Goal: Information Seeking & Learning: Learn about a topic

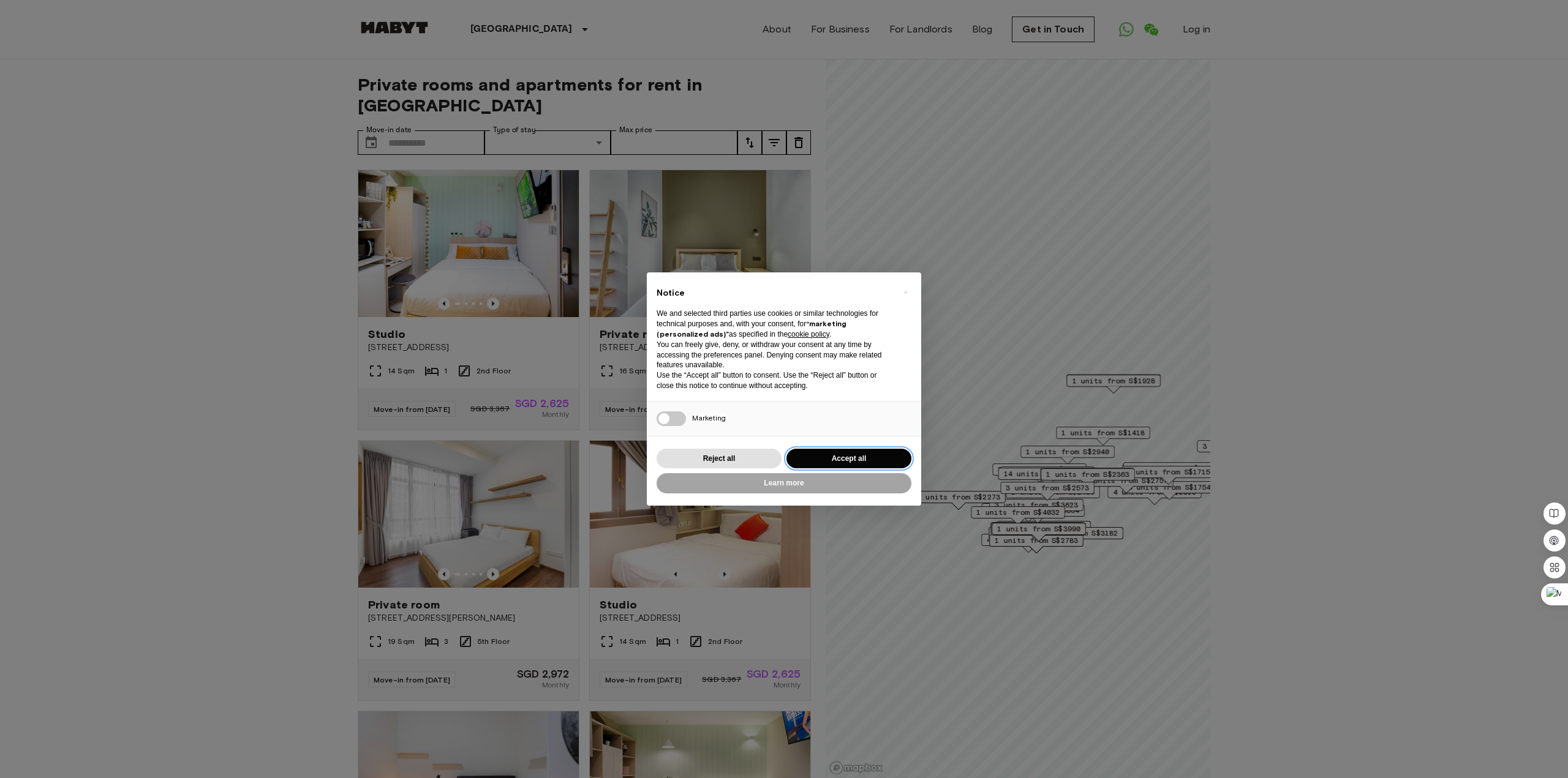
click at [847, 451] on button "Accept all" at bounding box center [849, 459] width 125 height 20
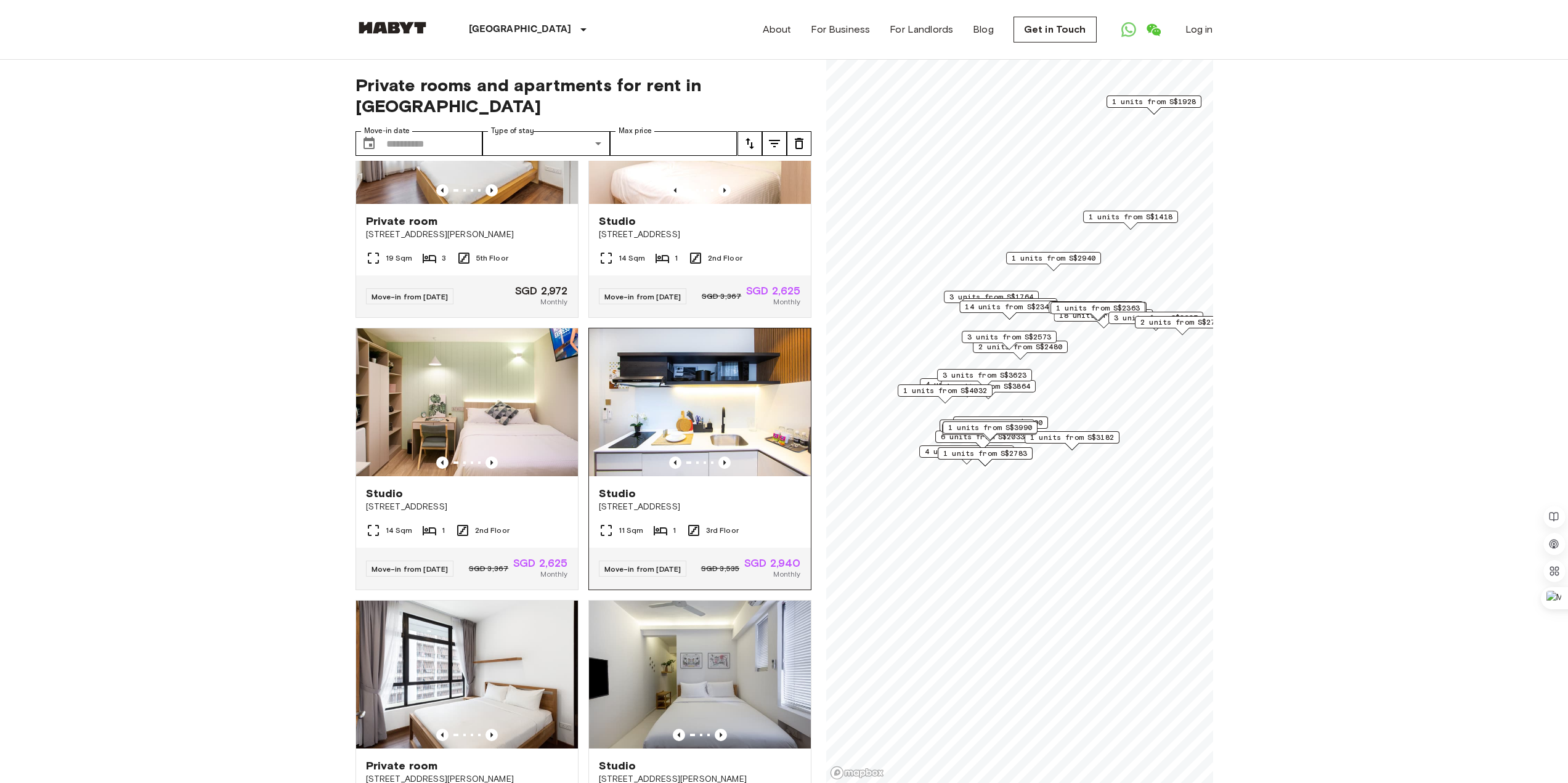
scroll to position [308, 0]
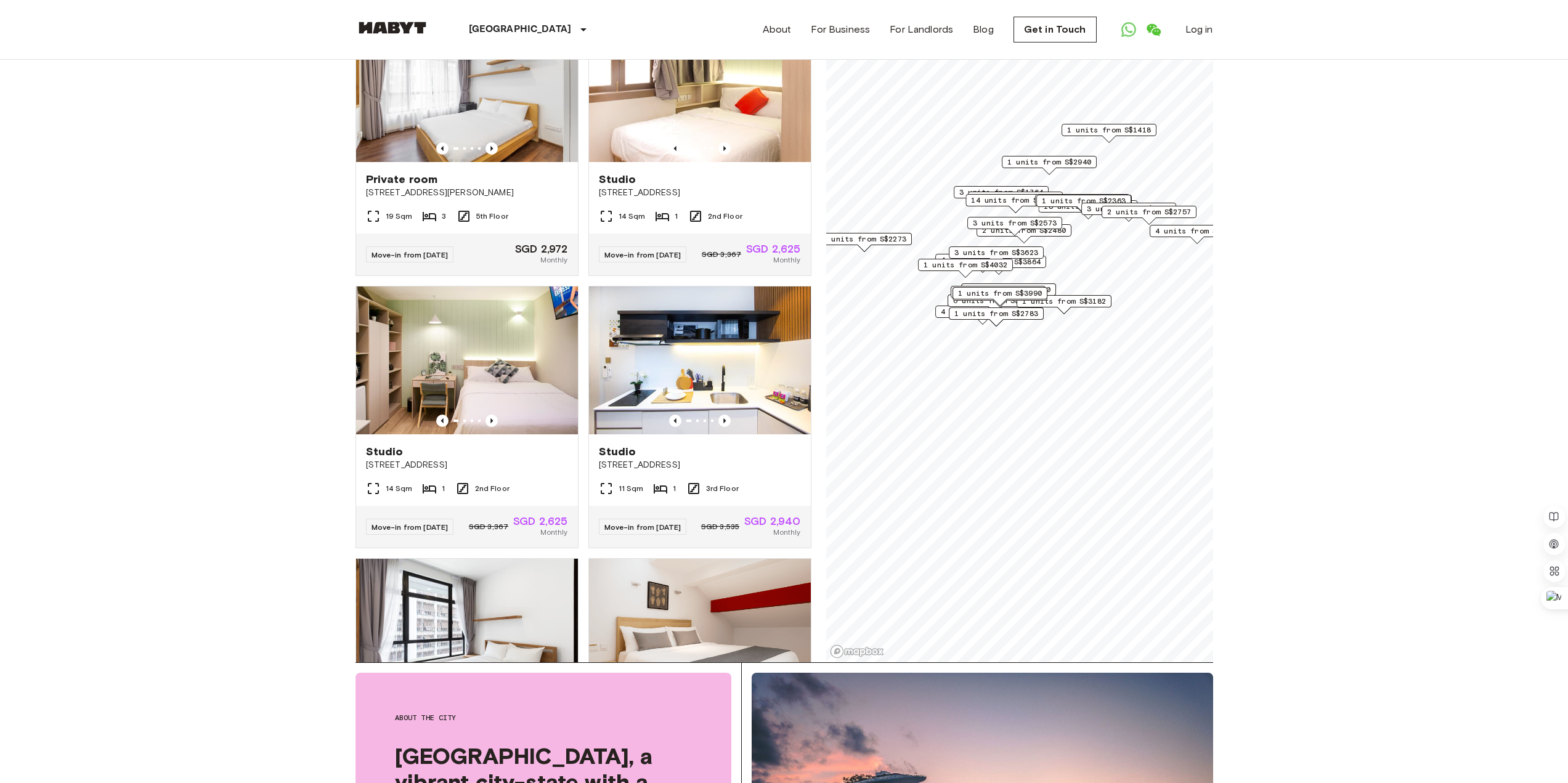
scroll to position [123, 0]
